Goal: Book appointment/travel/reservation

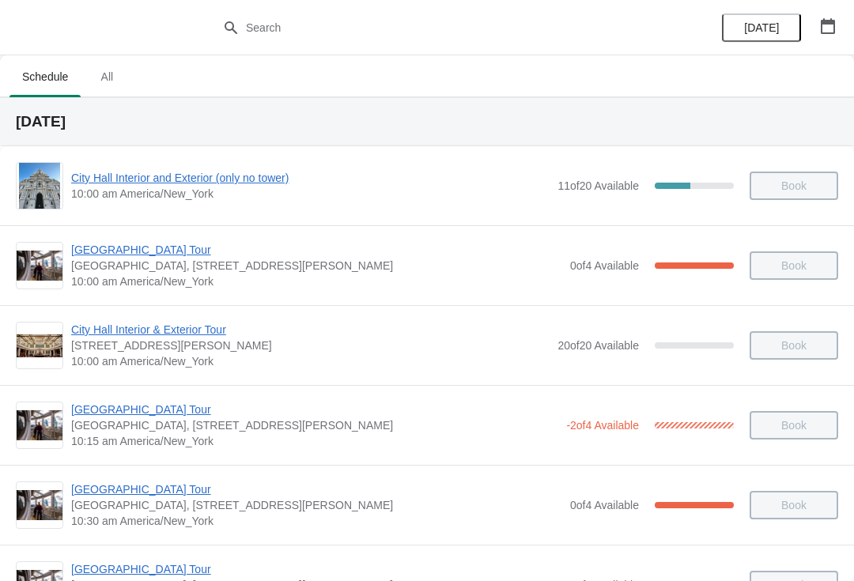
click at [222, 179] on span "City Hall Interior and Exterior (only no tower)" at bounding box center [310, 178] width 479 height 16
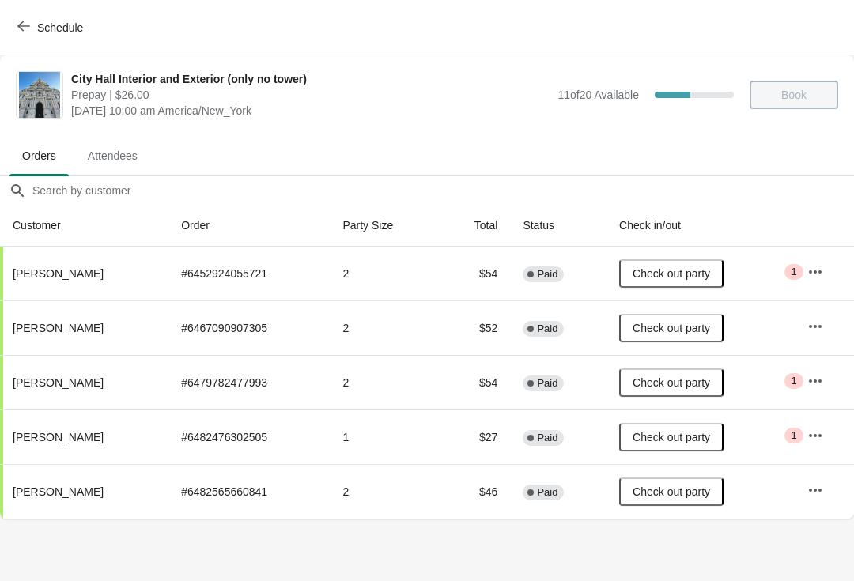
click at [36, 26] on span "Schedule" at bounding box center [52, 27] width 62 height 15
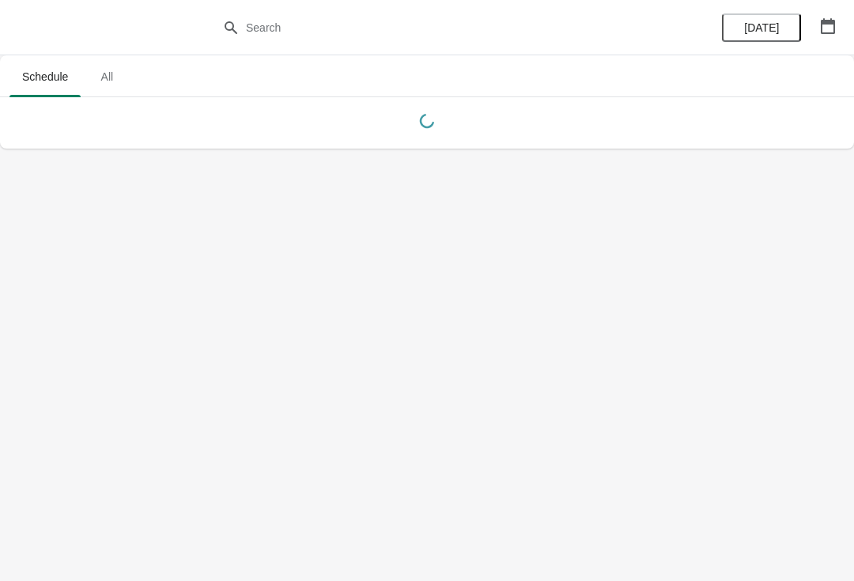
click at [842, 24] on button "button" at bounding box center [828, 26] width 28 height 28
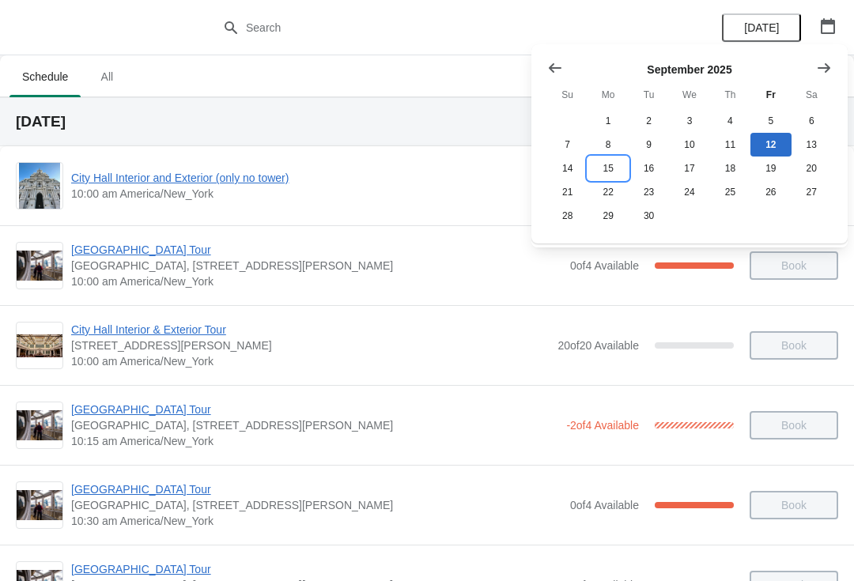
click at [608, 174] on button "15" at bounding box center [608, 169] width 40 height 24
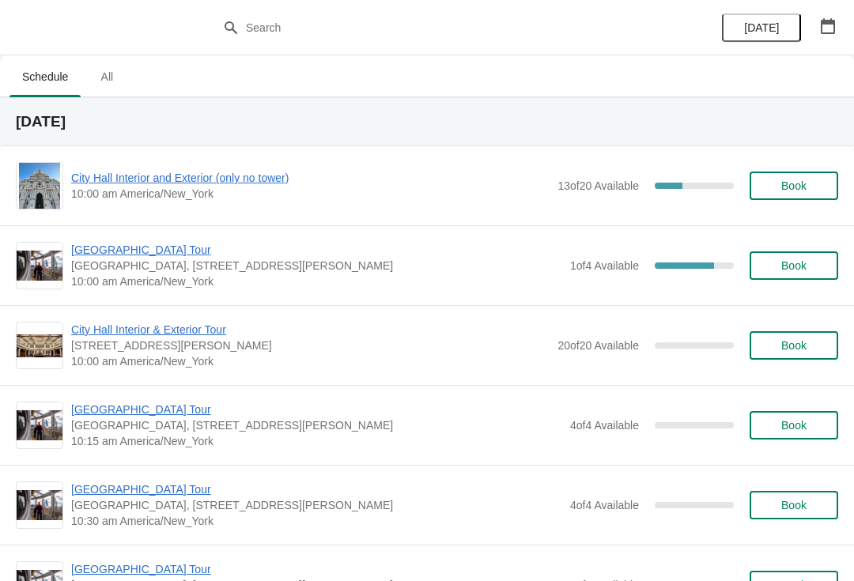
click at [236, 176] on span "City Hall Interior and Exterior (only no tower)" at bounding box center [310, 178] width 479 height 16
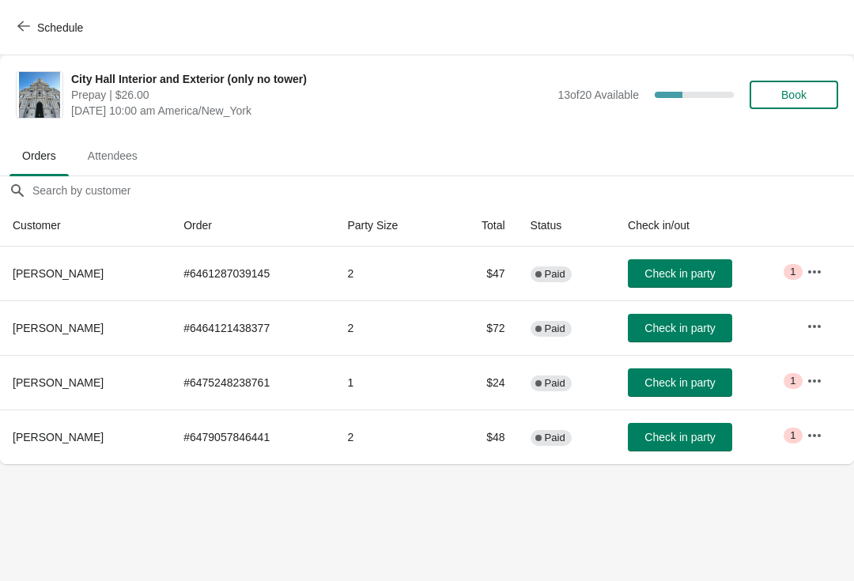
click at [789, 107] on button "Book" at bounding box center [794, 95] width 89 height 28
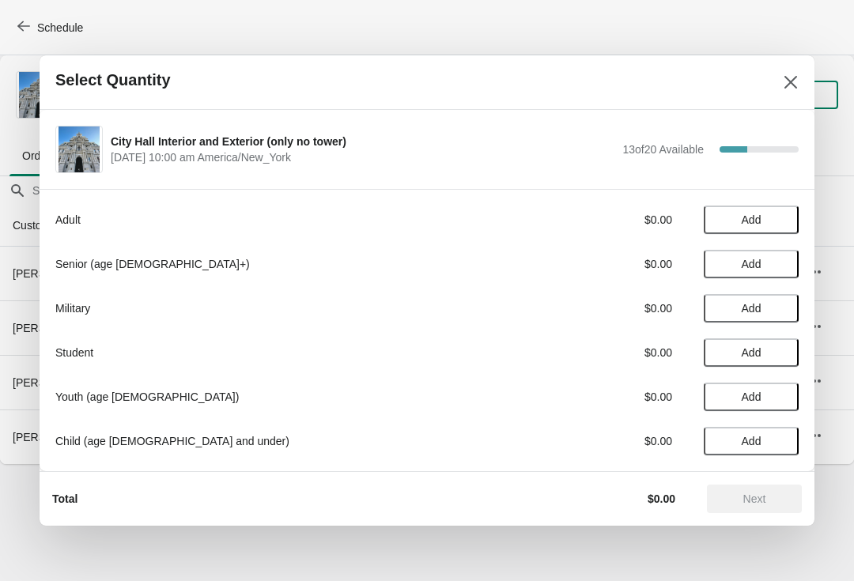
click at [745, 277] on button "Add" at bounding box center [751, 264] width 95 height 28
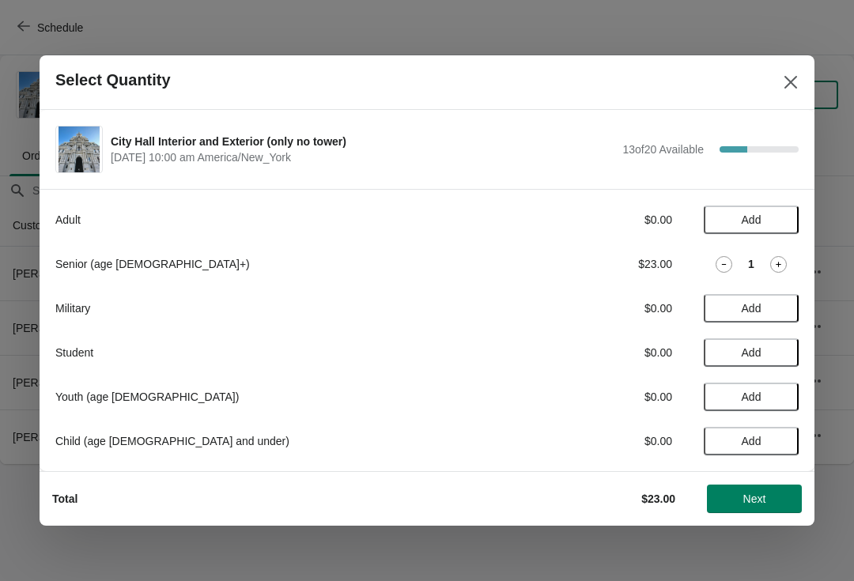
click at [776, 265] on icon at bounding box center [778, 264] width 17 height 17
click at [781, 488] on button "Next" at bounding box center [754, 499] width 95 height 28
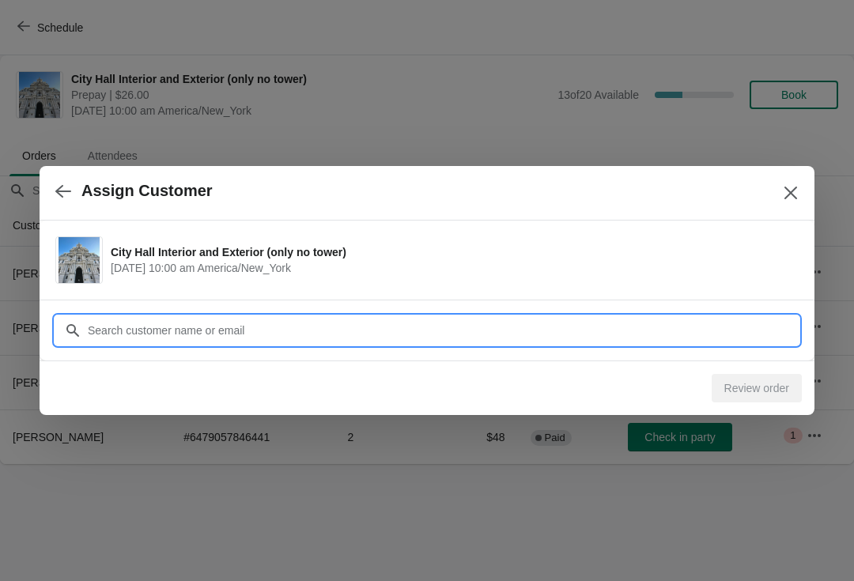
click at [437, 335] on input "Customer" at bounding box center [443, 330] width 712 height 28
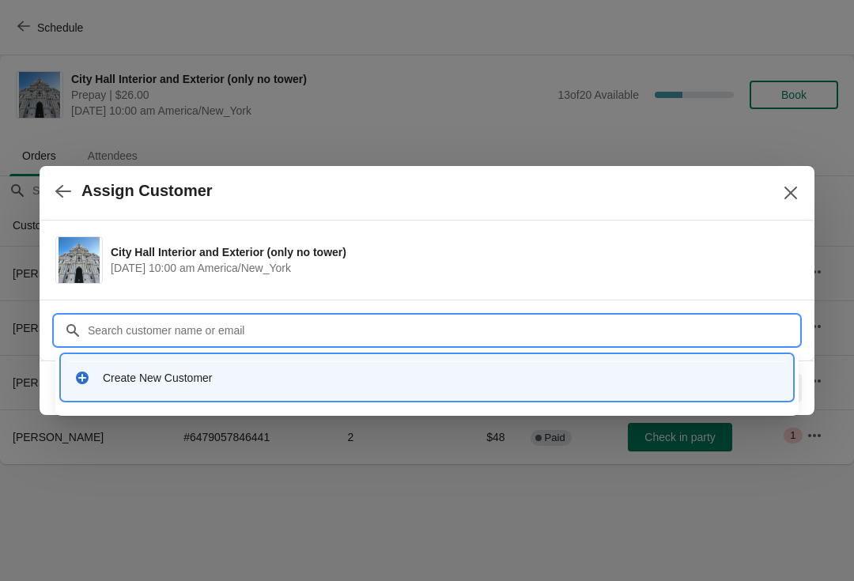
click at [98, 371] on div "Create New Customer" at bounding box center [427, 378] width 706 height 16
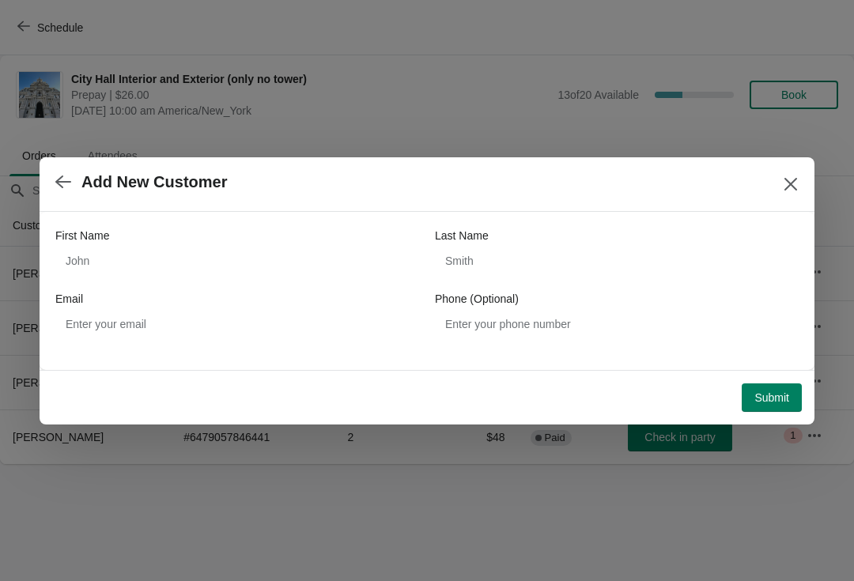
click at [309, 243] on div "First Name" at bounding box center [237, 236] width 364 height 16
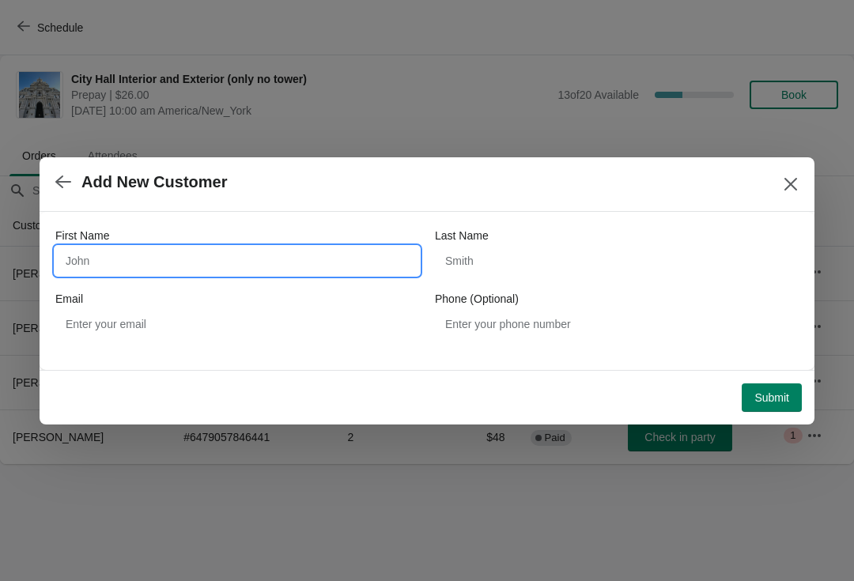
click at [331, 267] on input "First Name" at bounding box center [237, 261] width 364 height 28
type input "Lenore"
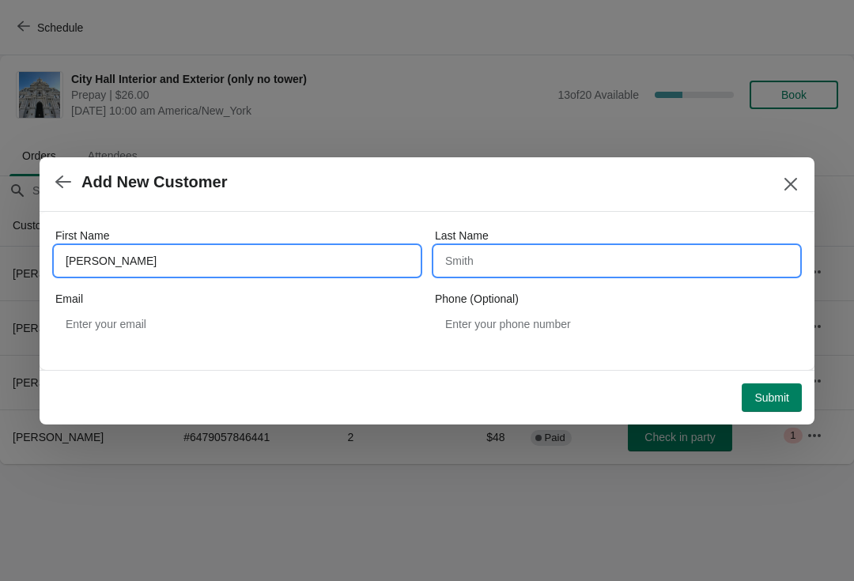
click at [528, 259] on input "Last Name" at bounding box center [617, 261] width 364 height 28
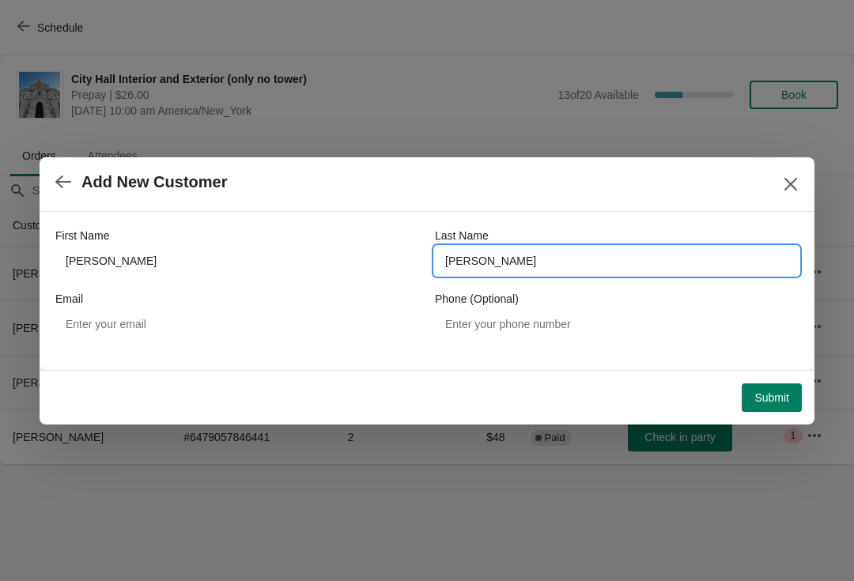
type input "Gardner"
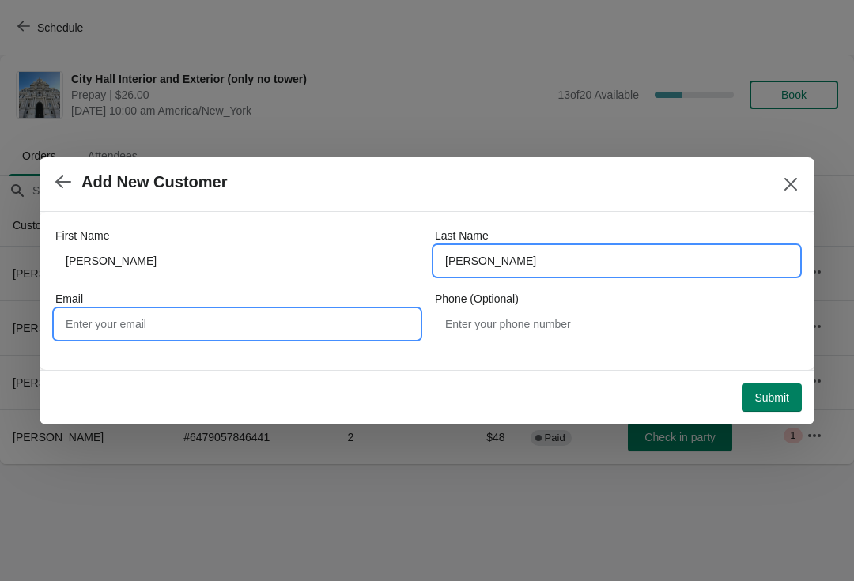
click at [175, 325] on input "Email" at bounding box center [237, 324] width 364 height 28
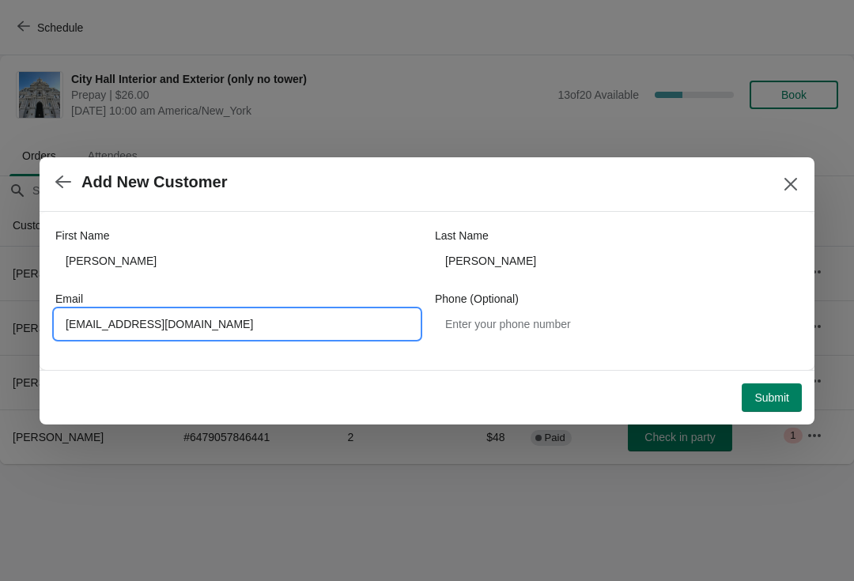
type input "gardnerlenore16@gmail.com"
click at [779, 400] on span "Submit" at bounding box center [772, 398] width 35 height 13
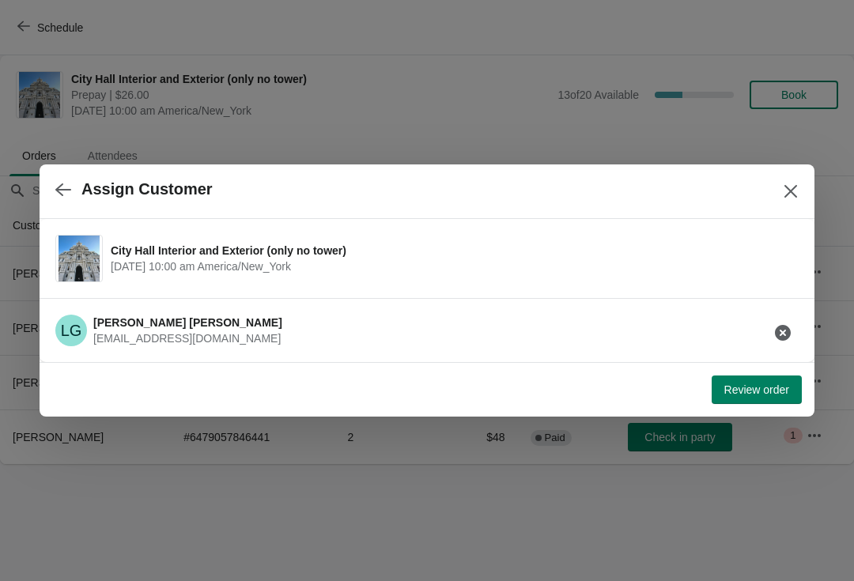
click at [752, 397] on button "Review order" at bounding box center [757, 390] width 90 height 28
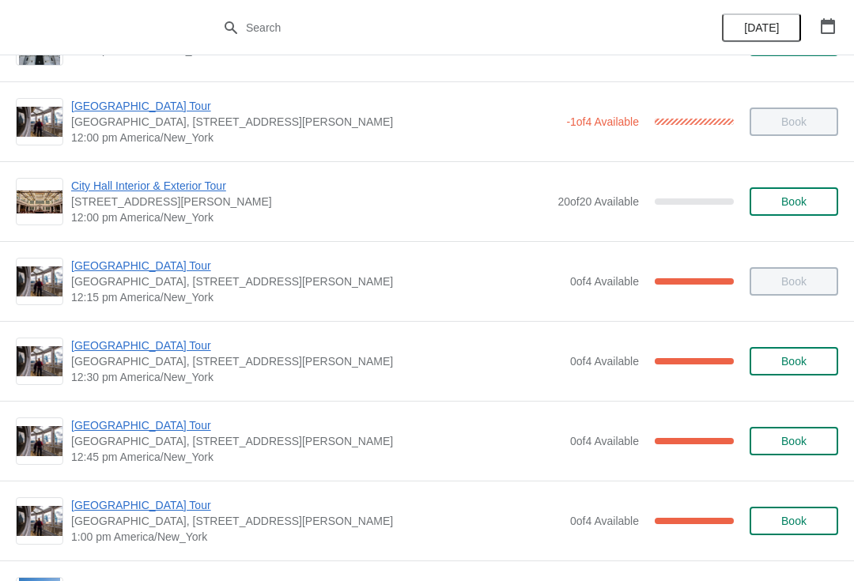
scroll to position [779, 0]
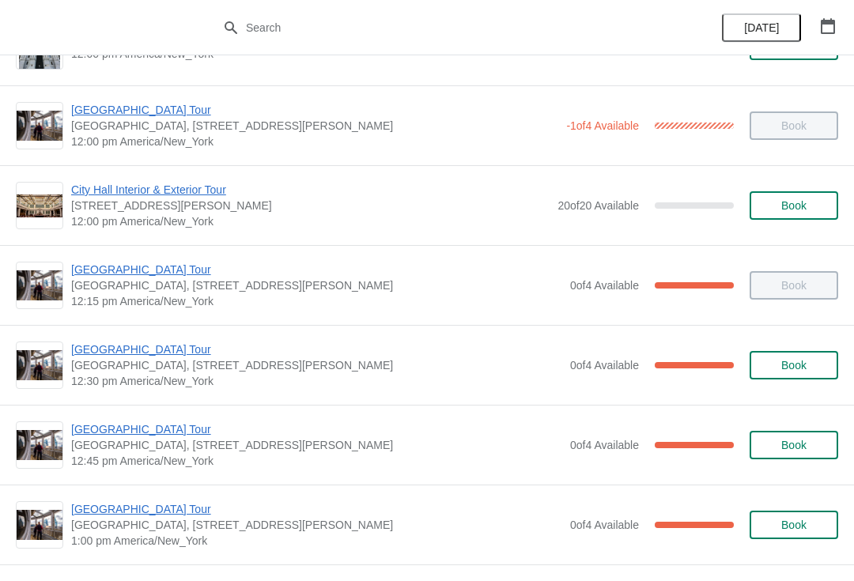
click at [127, 422] on span "[GEOGRAPHIC_DATA] Tour" at bounding box center [316, 430] width 491 height 16
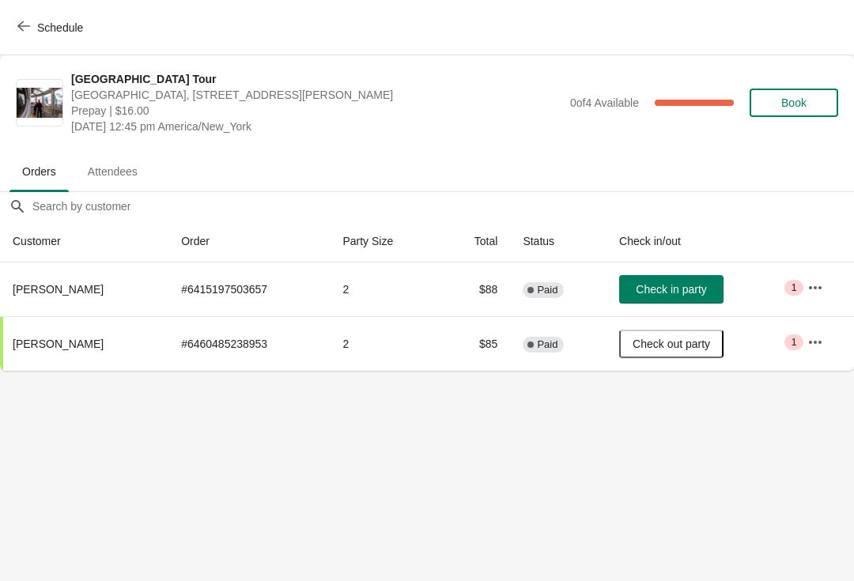
click at [694, 289] on span "Check in party" at bounding box center [671, 289] width 70 height 13
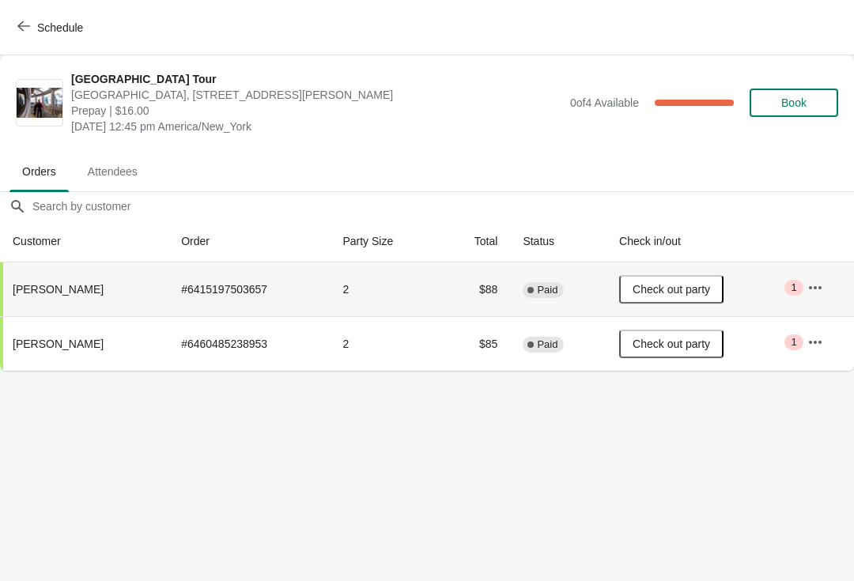
click at [851, 577] on body "Schedule [GEOGRAPHIC_DATA] [GEOGRAPHIC_DATA], [STREET_ADDRESS][PERSON_NAME] Pre…" at bounding box center [427, 290] width 854 height 581
